Goal: Information Seeking & Learning: Compare options

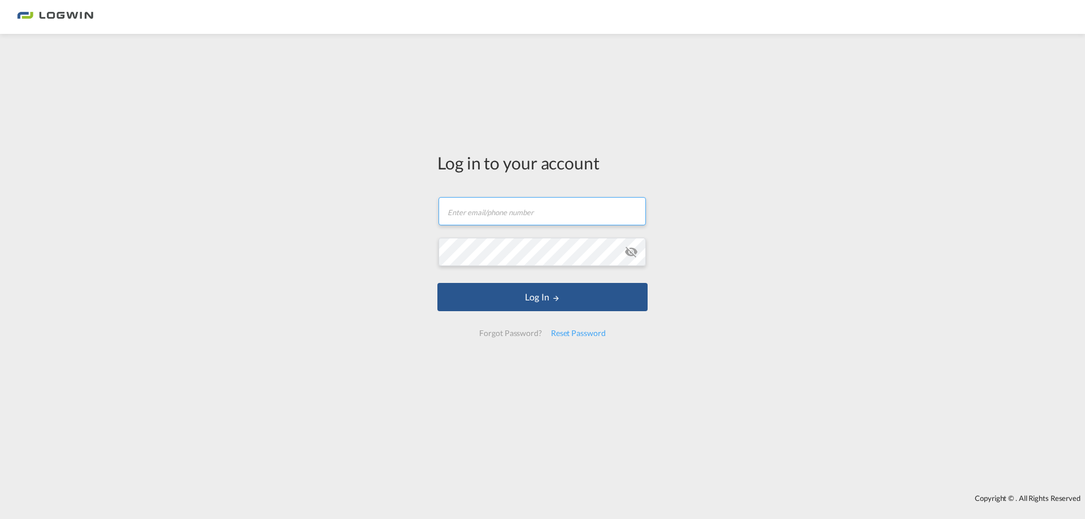
type input "[PERSON_NAME][EMAIL_ADDRESS][PERSON_NAME][DOMAIN_NAME]"
click at [523, 281] on form "[PERSON_NAME][EMAIL_ADDRESS][PERSON_NAME][DOMAIN_NAME] Email field is required …" at bounding box center [542, 267] width 210 height 162
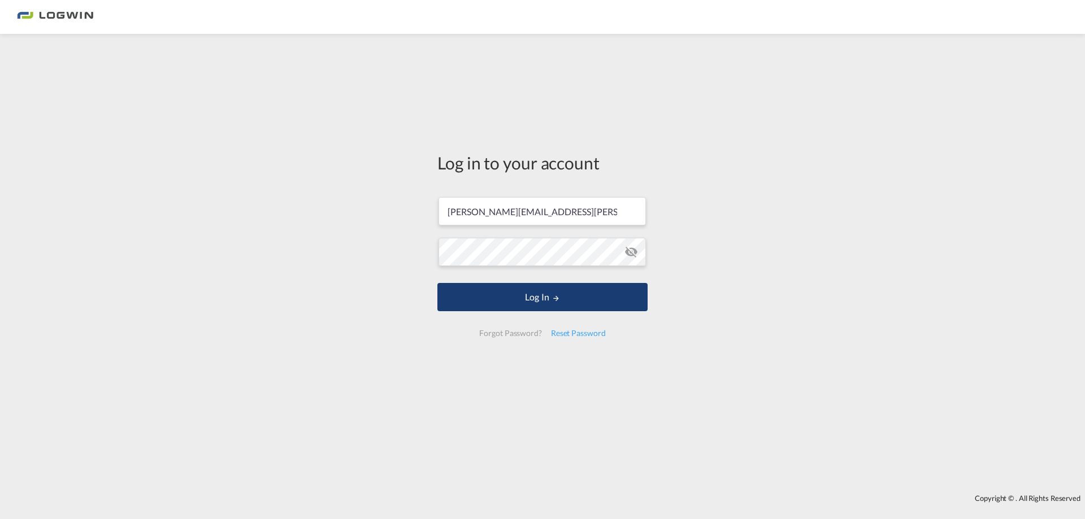
click at [543, 295] on button "Log In" at bounding box center [542, 297] width 210 height 28
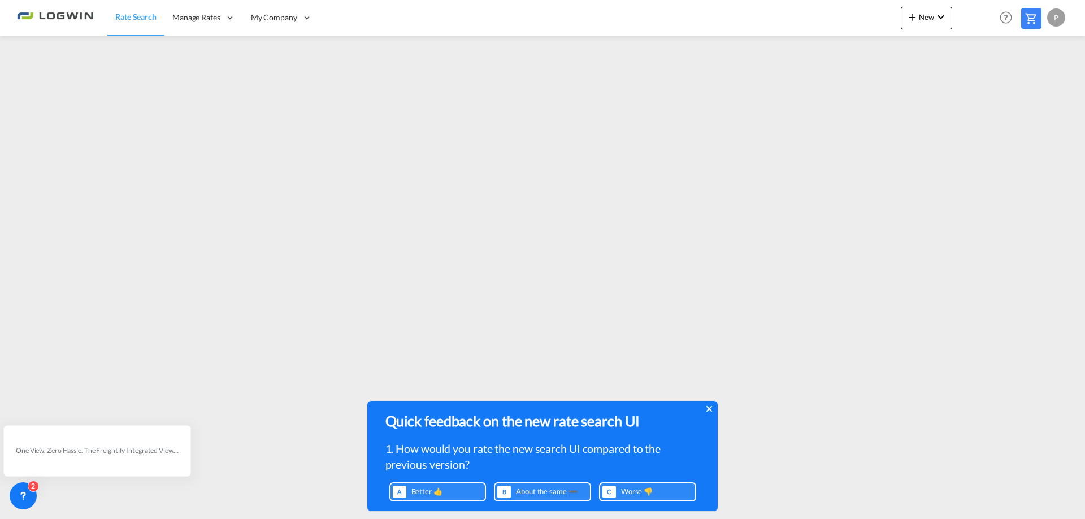
click at [712, 407] on div "Quick feedback on the new rate search UI 1. How would you rate the new search U…" at bounding box center [542, 453] width 350 height 104
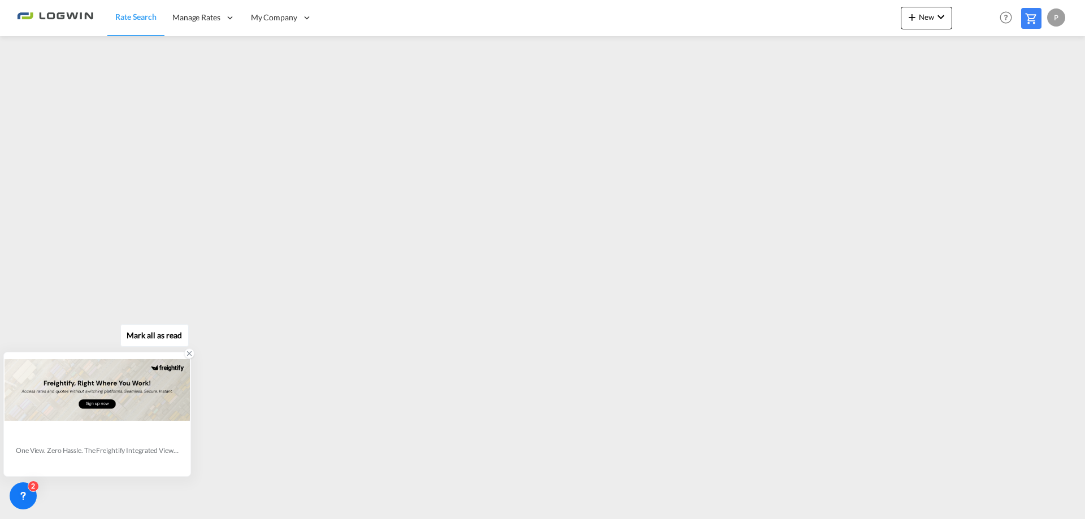
click at [190, 354] on icon at bounding box center [190, 354] width 4 height 4
